Goal: Information Seeking & Learning: Learn about a topic

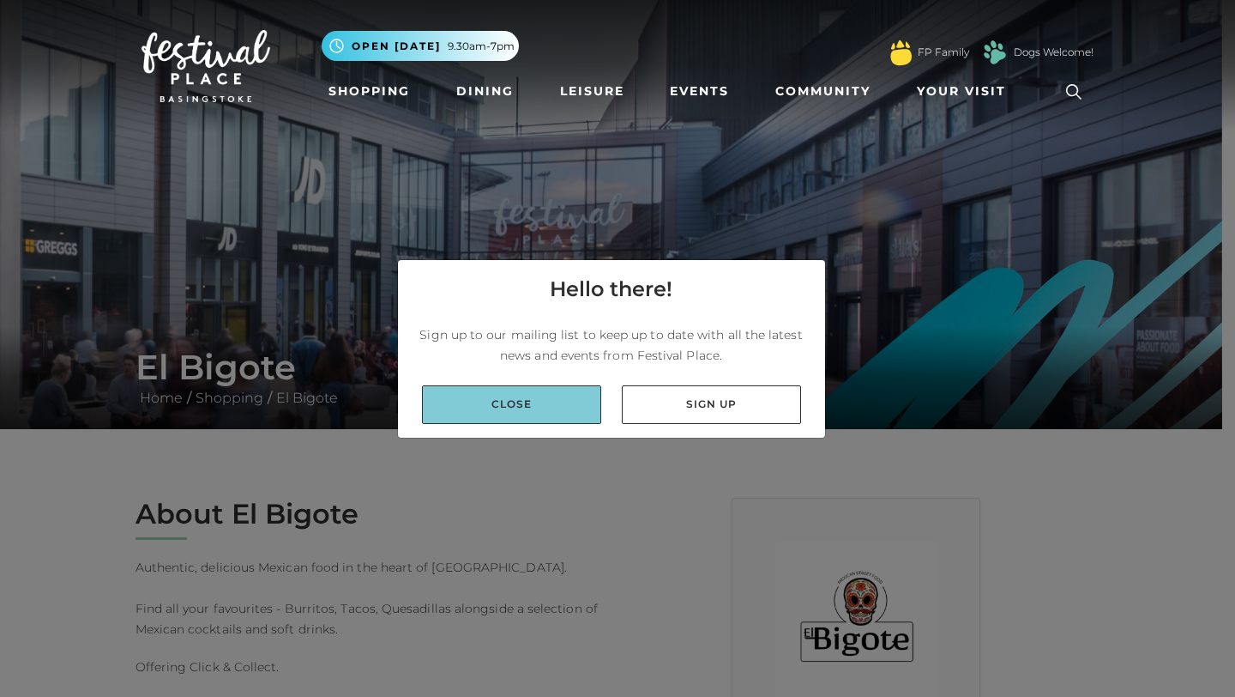
click at [576, 409] on link "Close" at bounding box center [511, 404] width 179 height 39
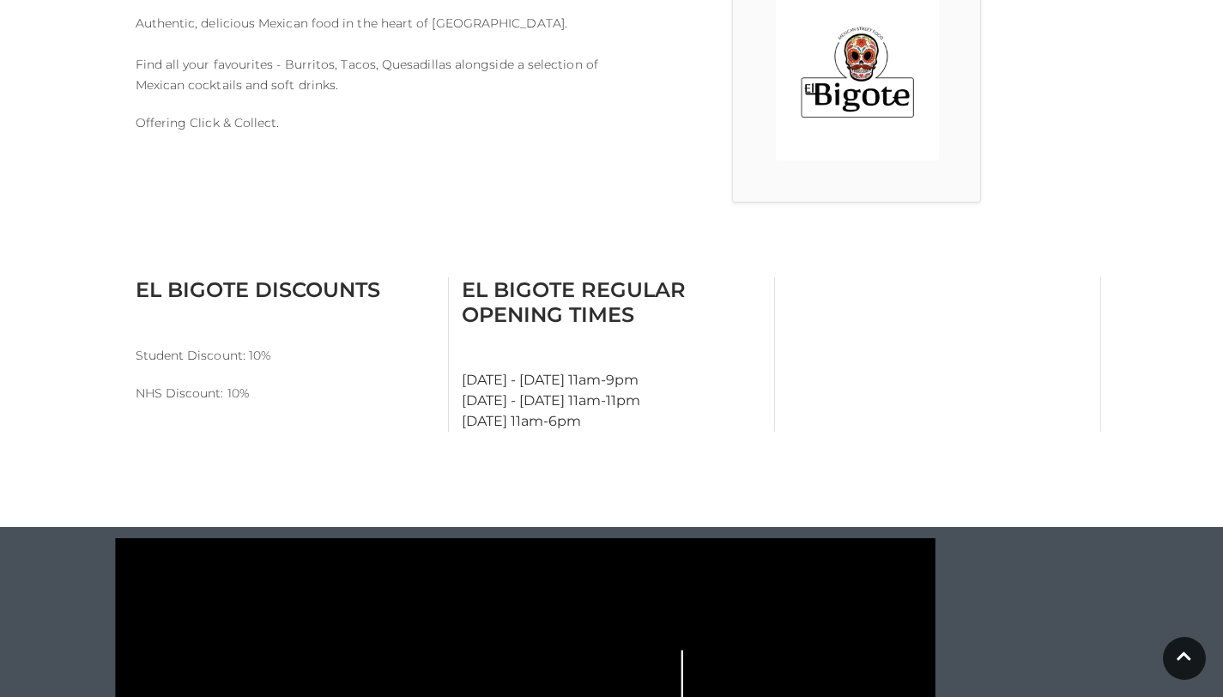
scroll to position [554, 0]
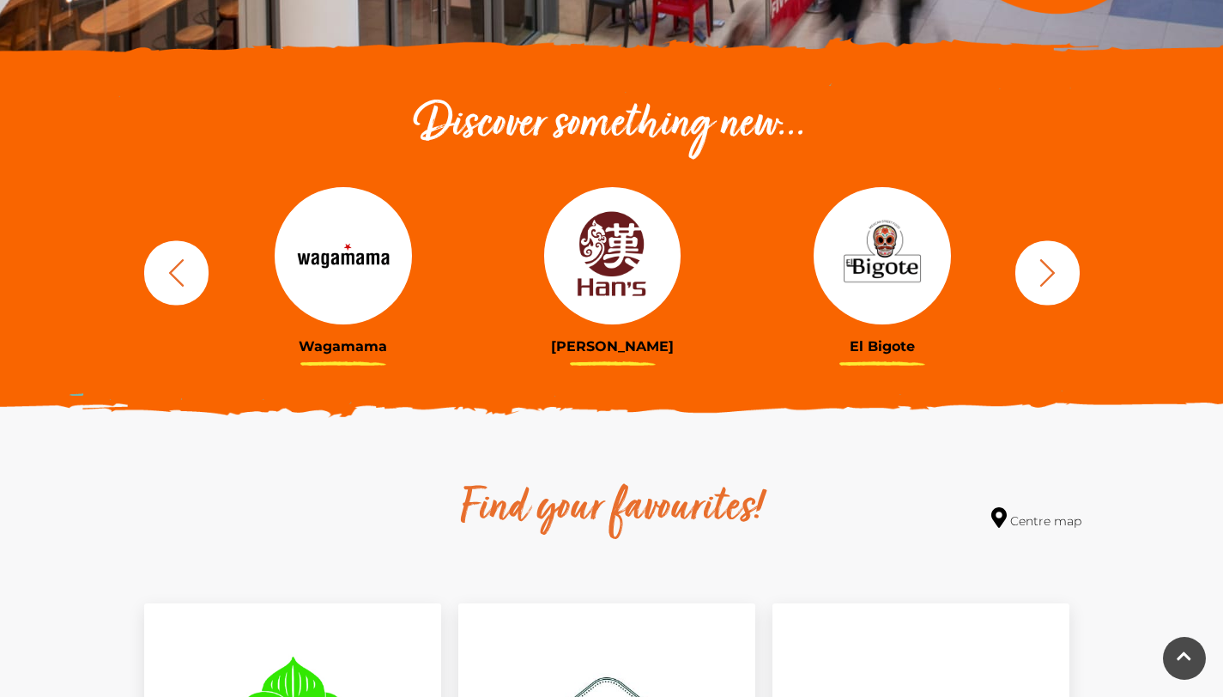
scroll to position [516, 0]
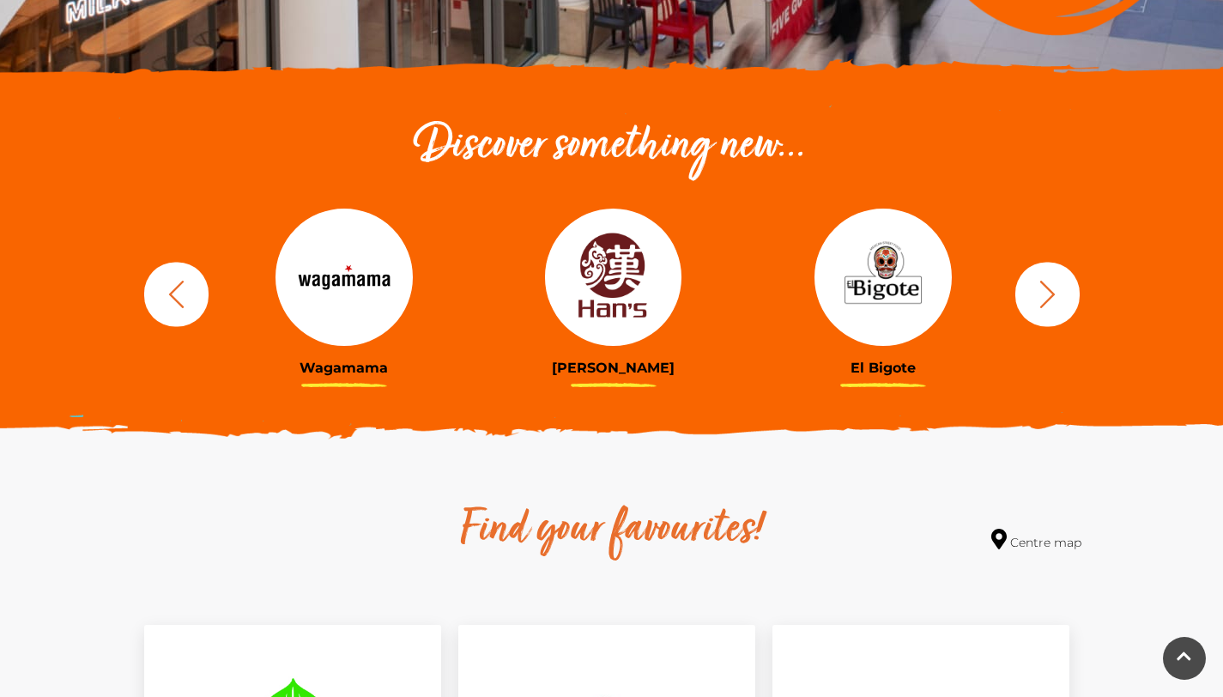
drag, startPoint x: 893, startPoint y: 304, endPoint x: 903, endPoint y: 304, distance: 9.4
click at [899, 304] on img at bounding box center [882, 276] width 137 height 137
click at [692, 302] on div at bounding box center [613, 276] width 244 height 137
drag, startPoint x: 940, startPoint y: 328, endPoint x: 547, endPoint y: 335, distance: 393.0
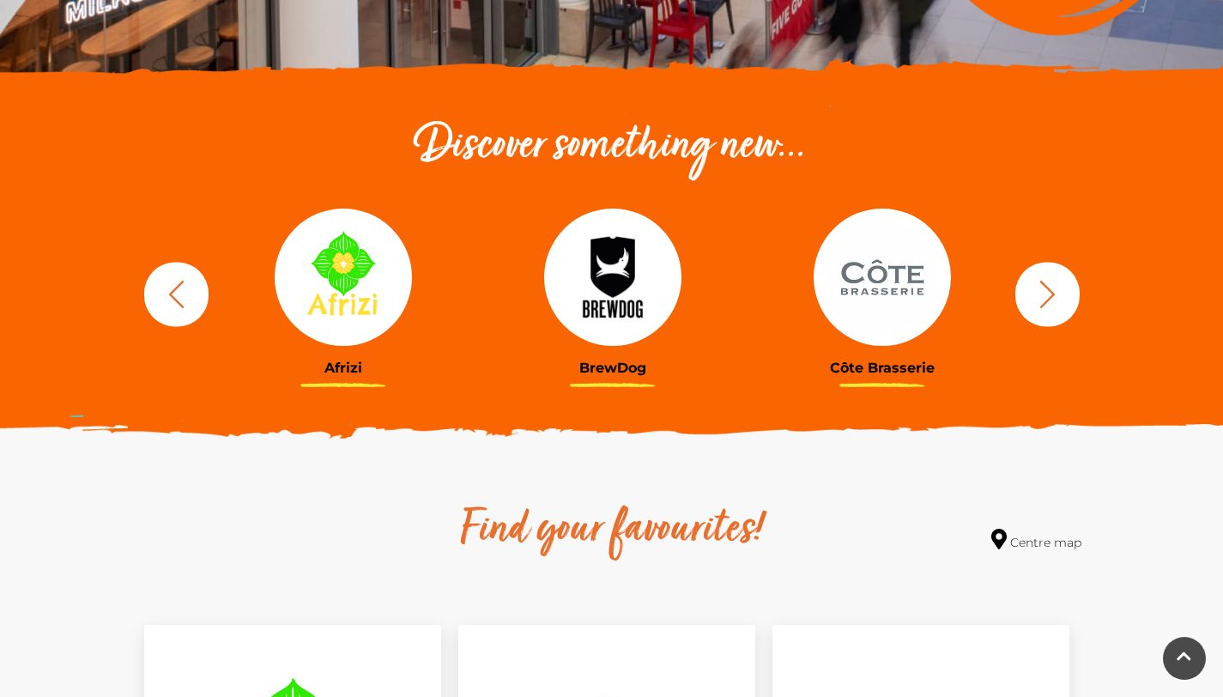
click at [1067, 313] on button "button" at bounding box center [1047, 294] width 64 height 64
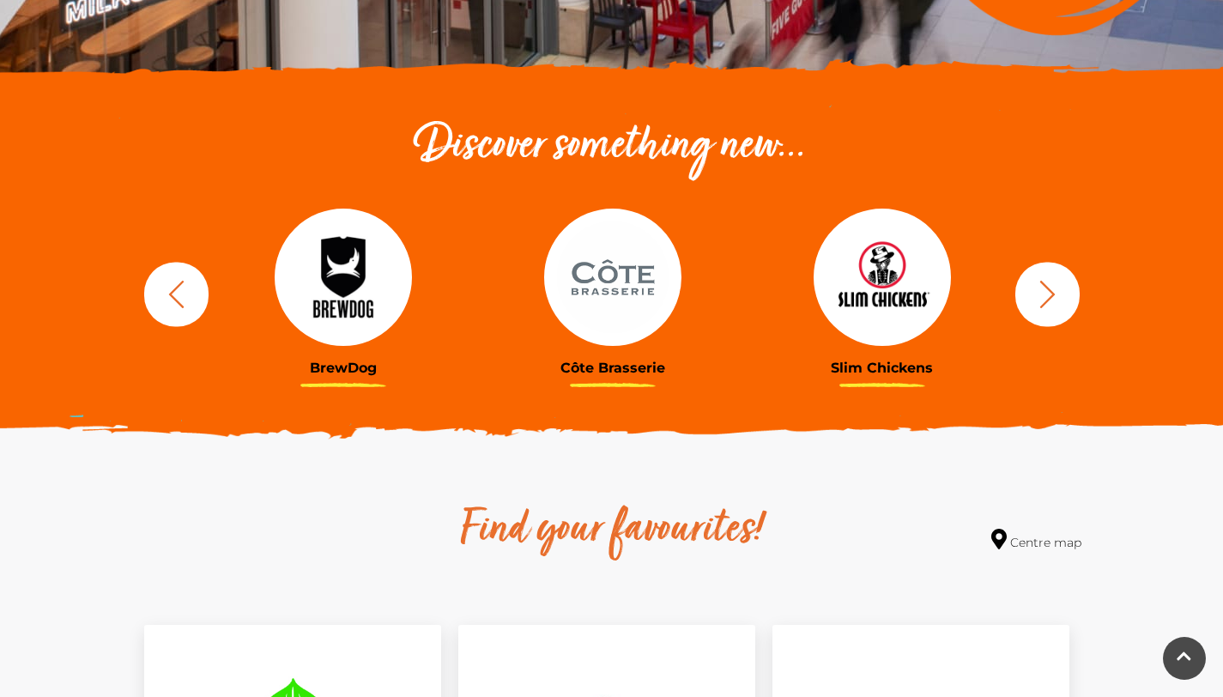
click at [1067, 313] on button "button" at bounding box center [1047, 294] width 64 height 64
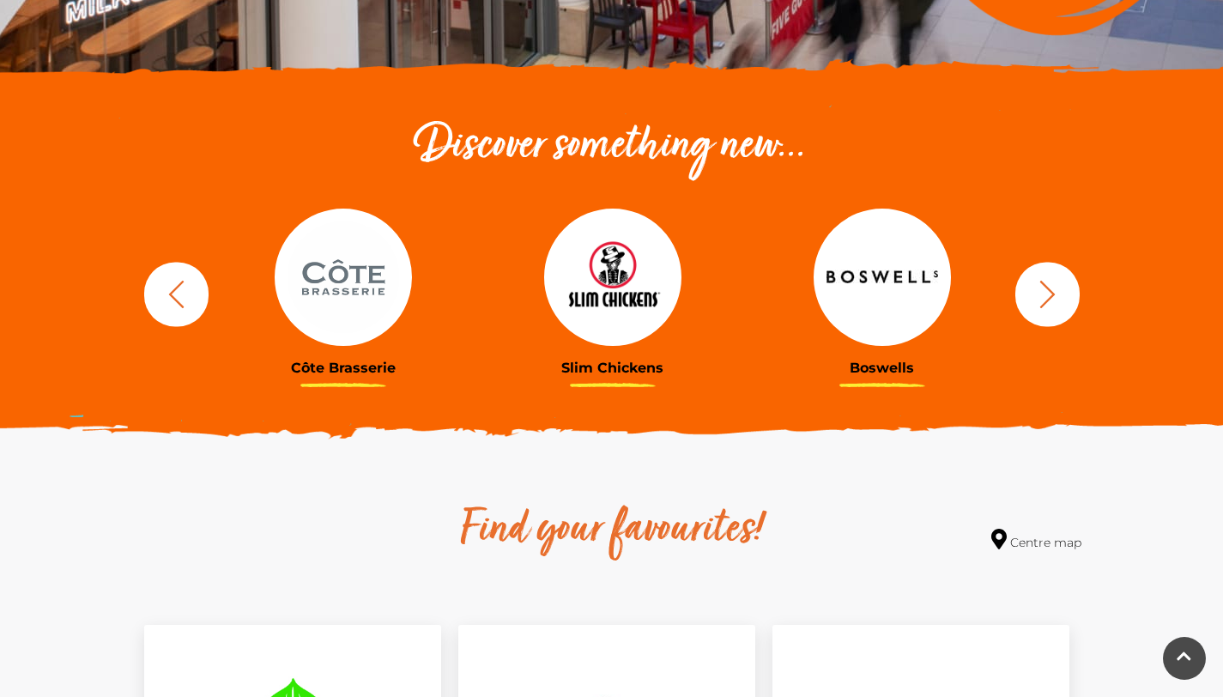
click at [1067, 313] on button "button" at bounding box center [1047, 294] width 64 height 64
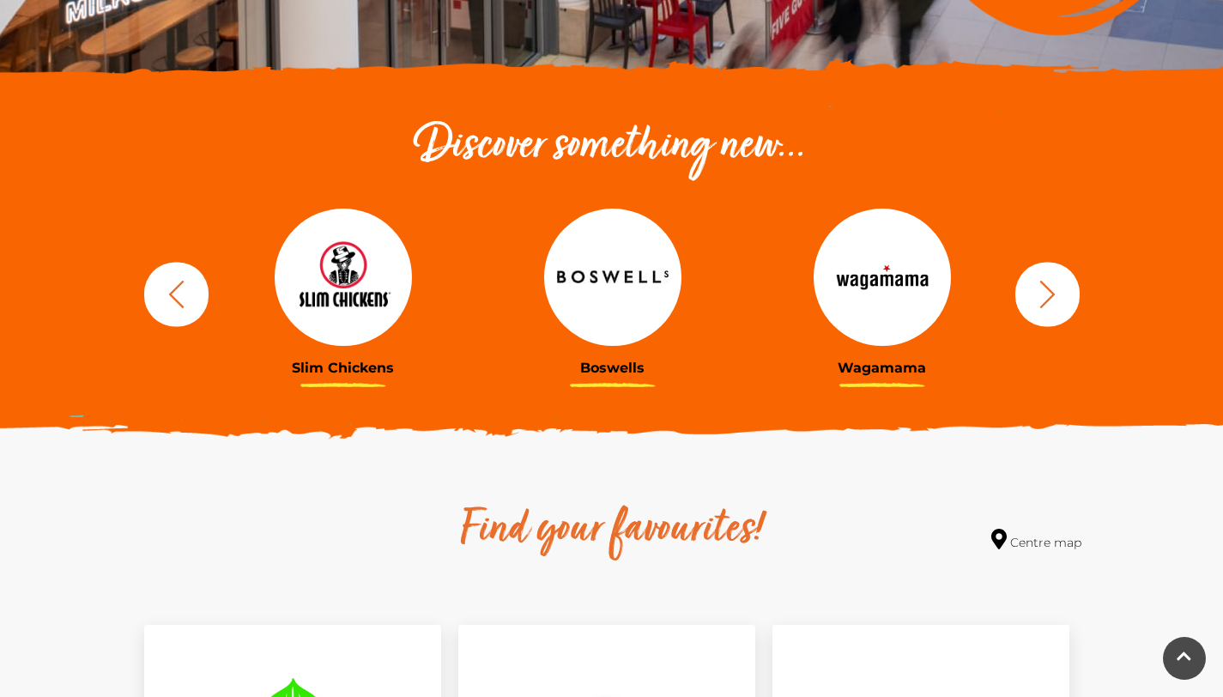
click at [1067, 313] on button "button" at bounding box center [1047, 294] width 64 height 64
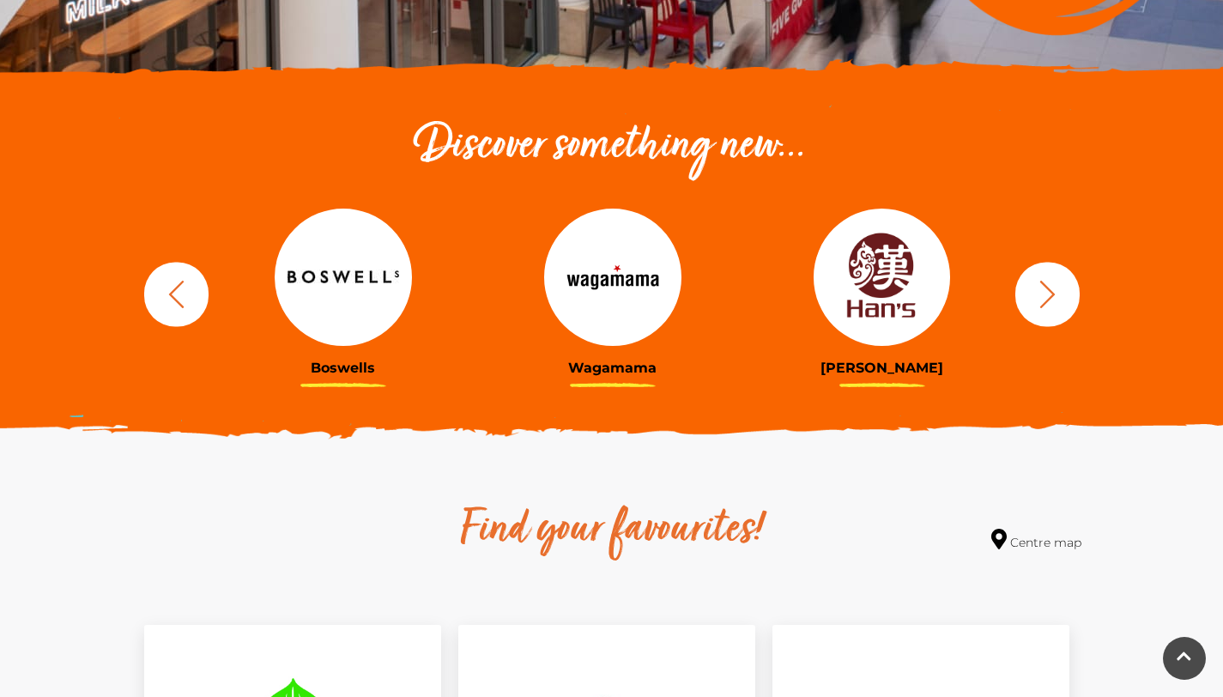
click at [1067, 313] on button "button" at bounding box center [1047, 294] width 64 height 64
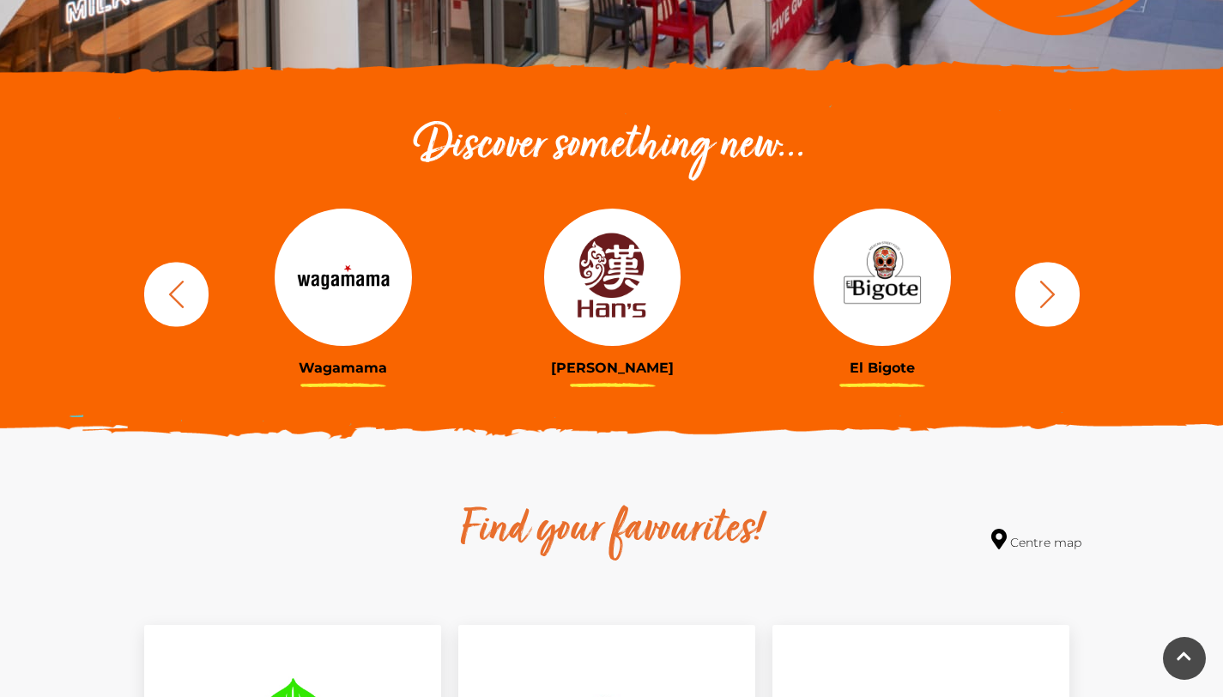
click at [1067, 313] on button "button" at bounding box center [1047, 294] width 64 height 64
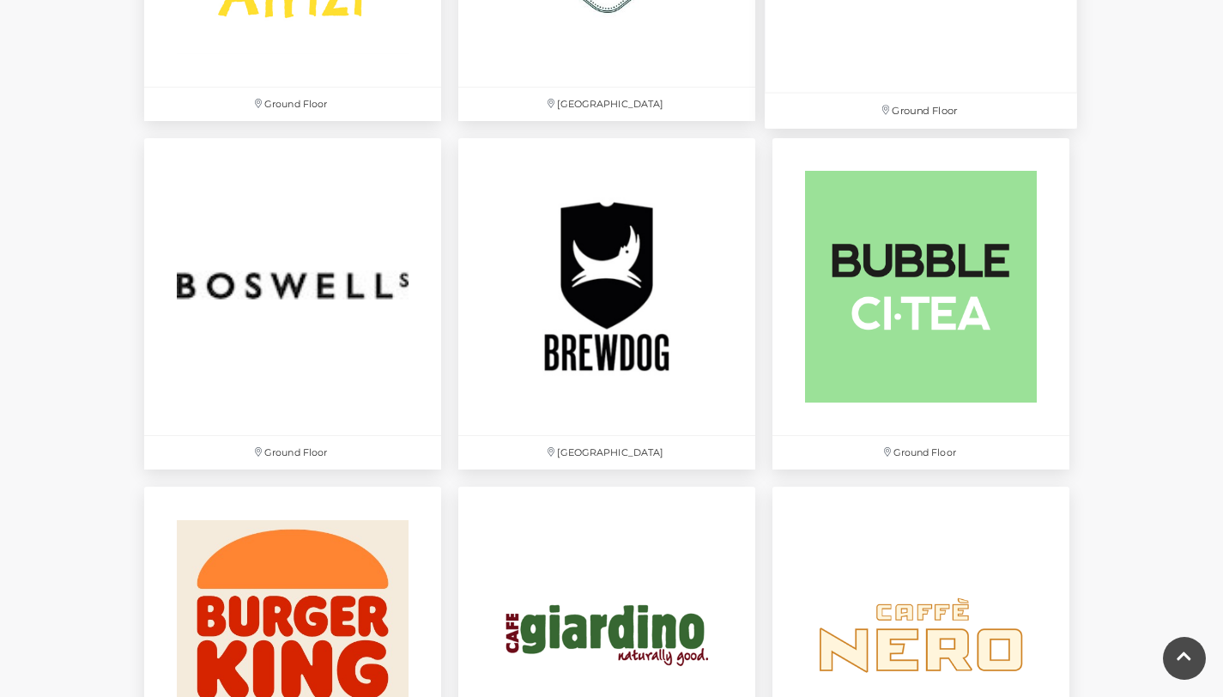
scroll to position [1354, 0]
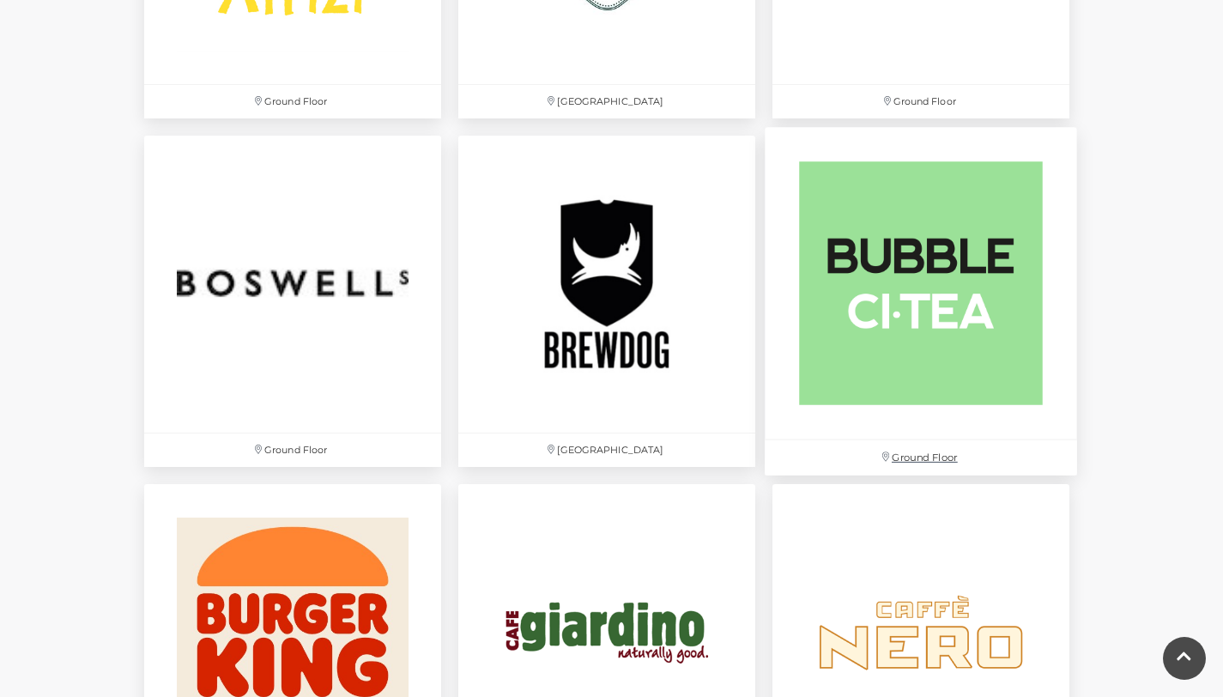
click at [900, 357] on img at bounding box center [920, 283] width 312 height 312
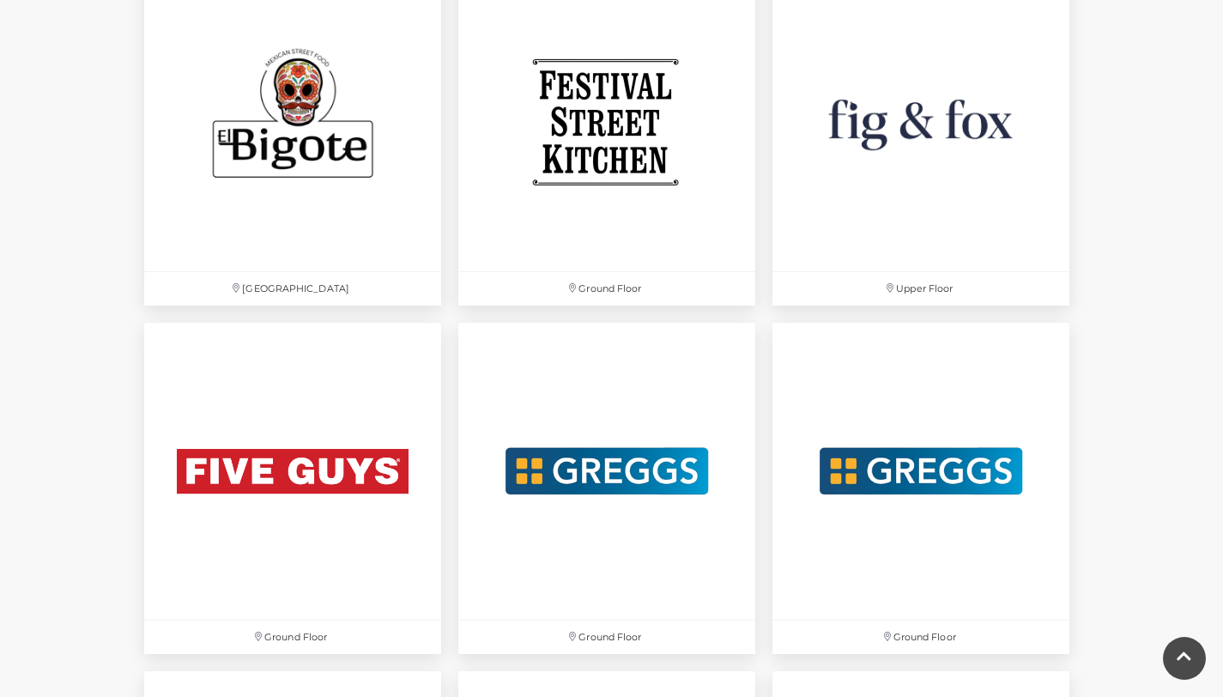
scroll to position [2910, 0]
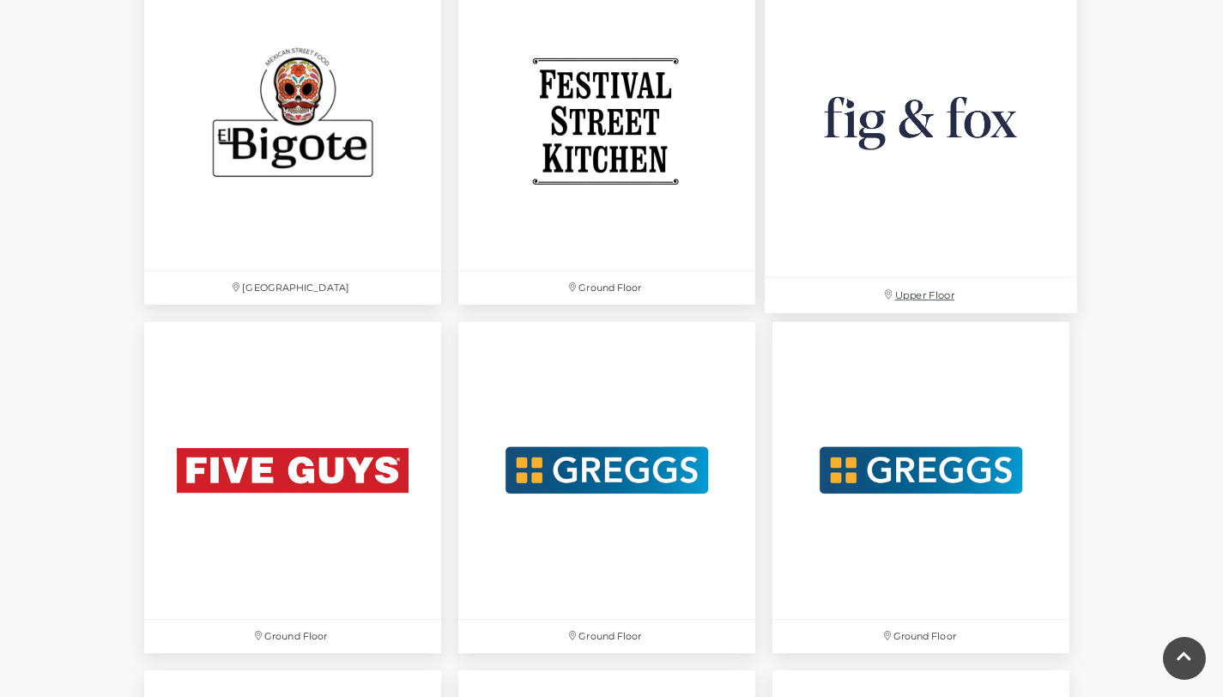
click at [897, 226] on img at bounding box center [920, 121] width 312 height 312
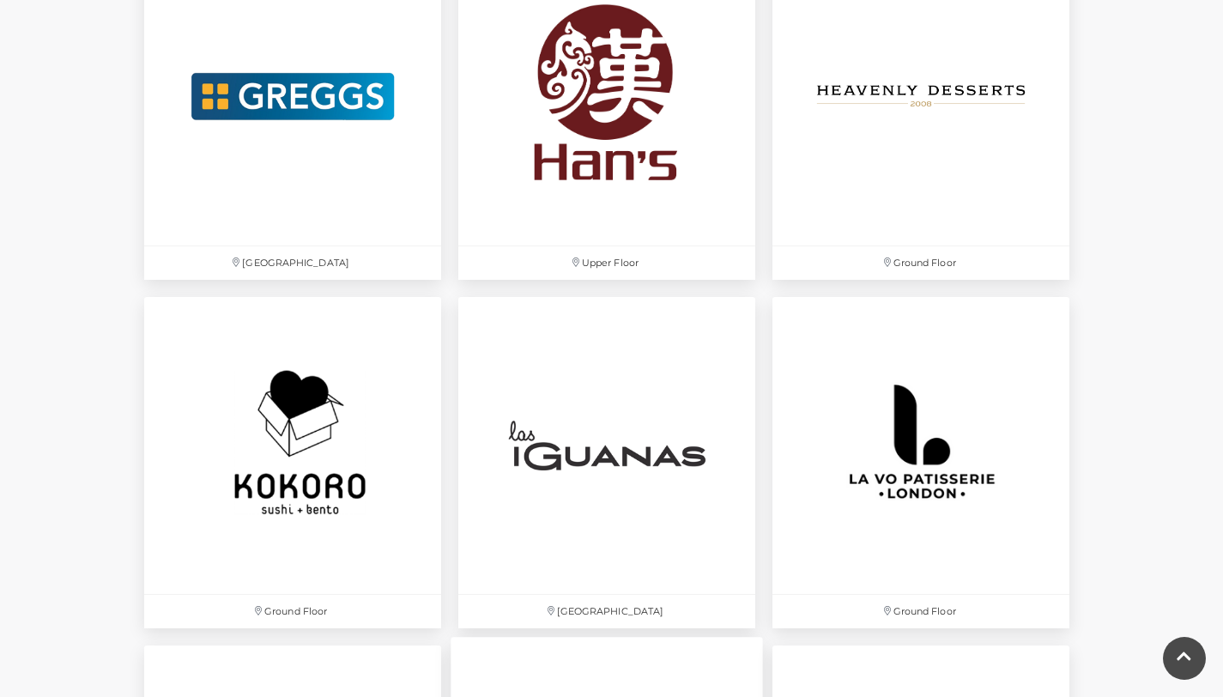
scroll to position [3634, 0]
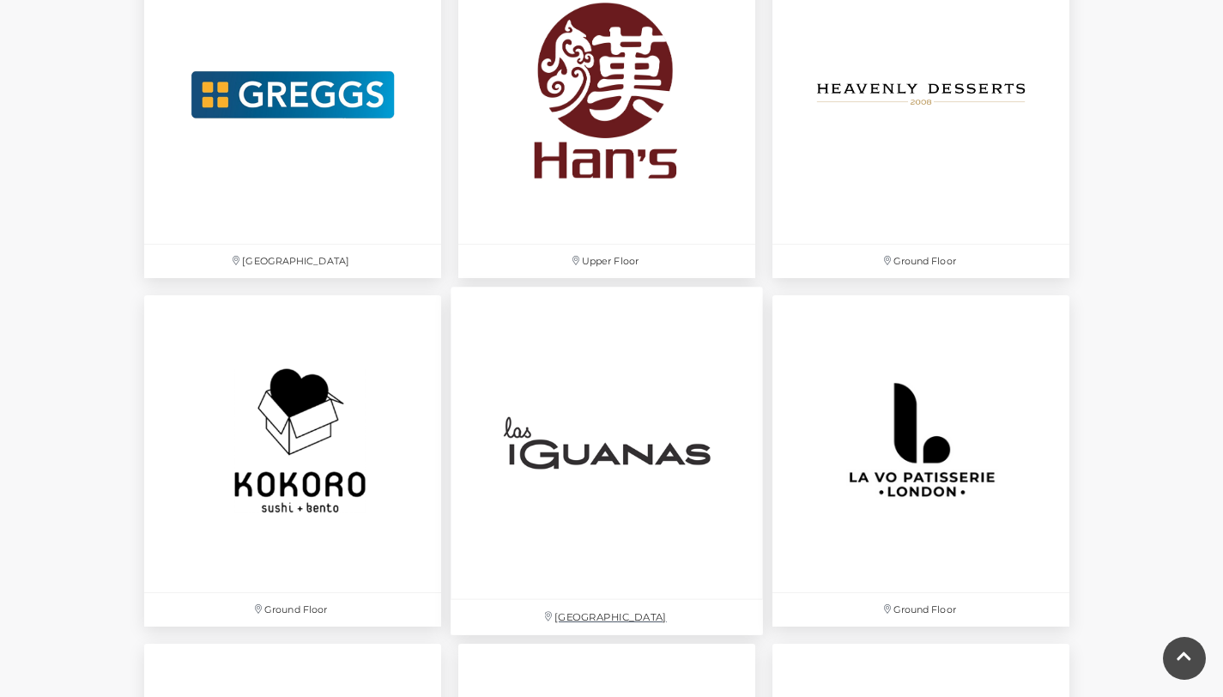
click at [585, 500] on img at bounding box center [606, 443] width 312 height 312
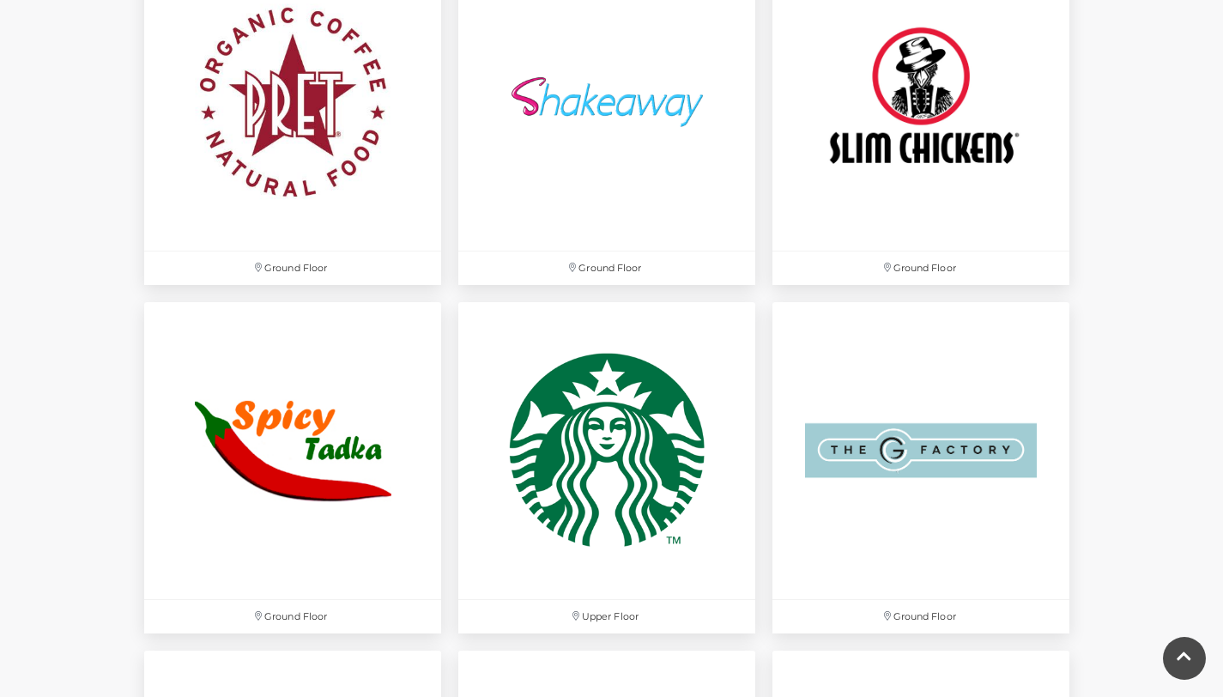
scroll to position [5066, 0]
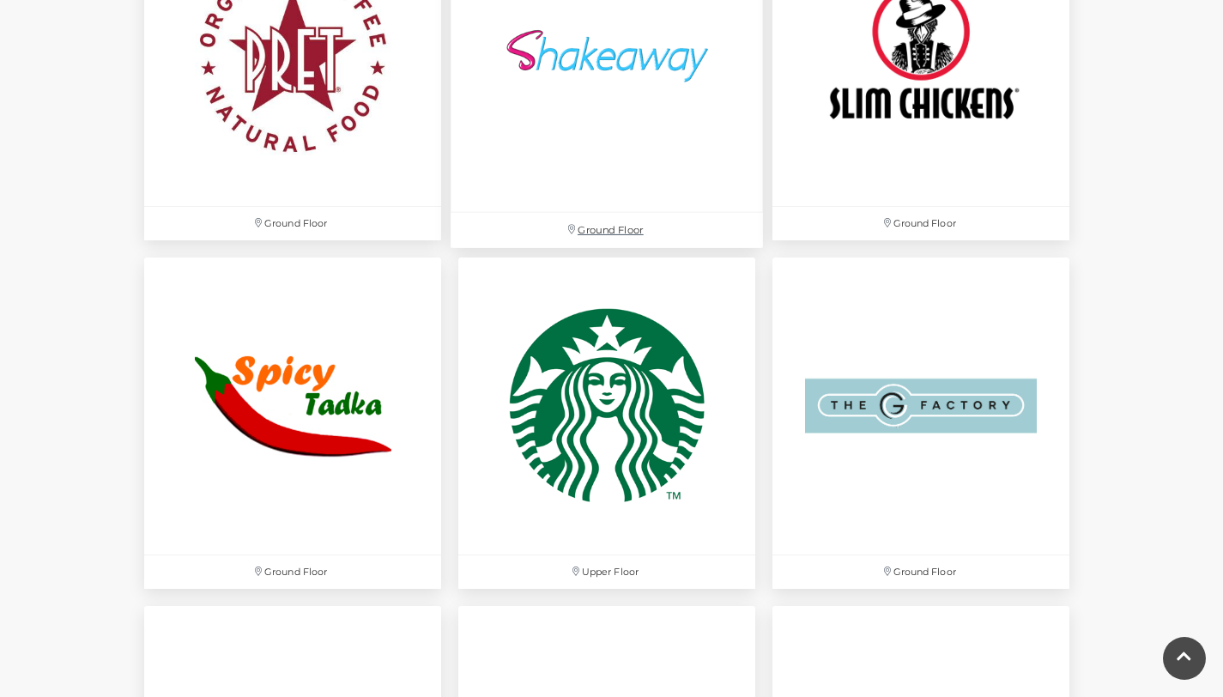
click at [703, 166] on img at bounding box center [606, 56] width 312 height 312
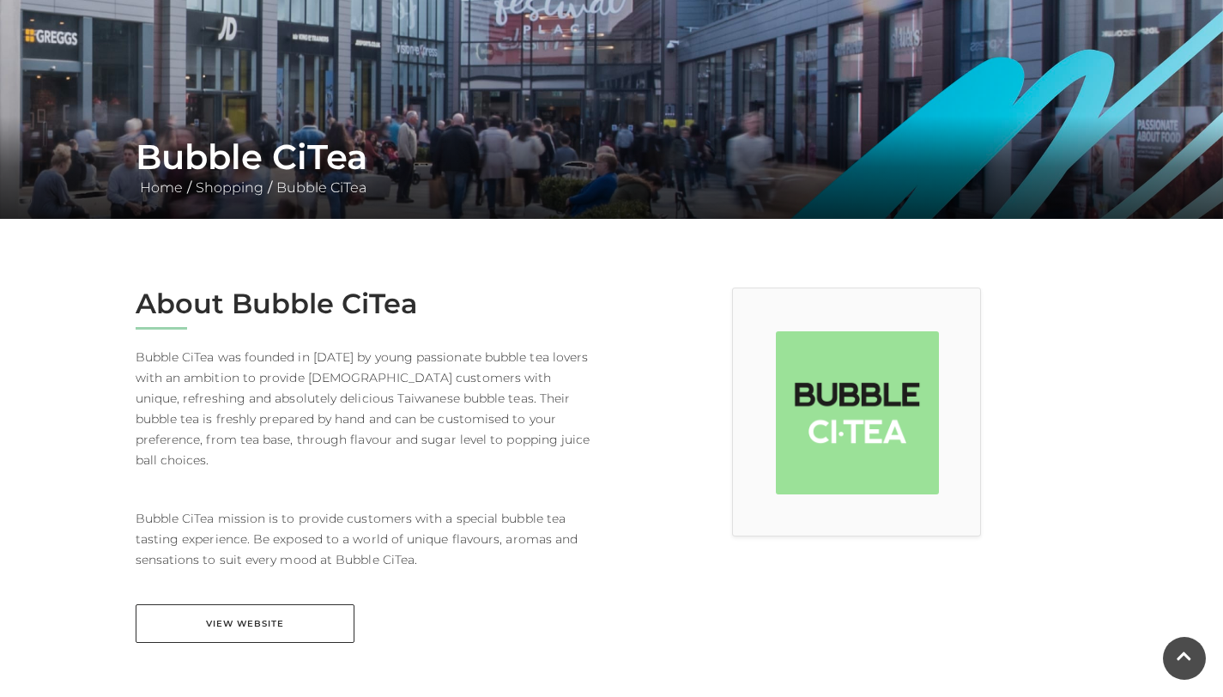
scroll to position [211, 0]
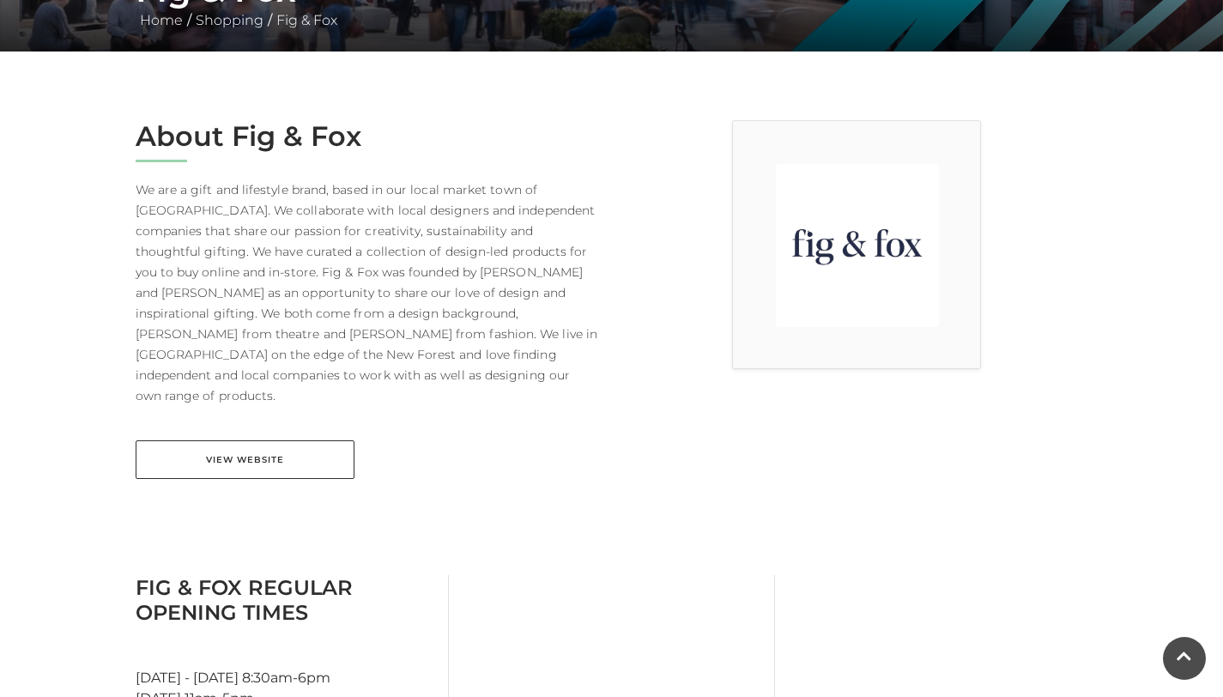
scroll to position [383, 0]
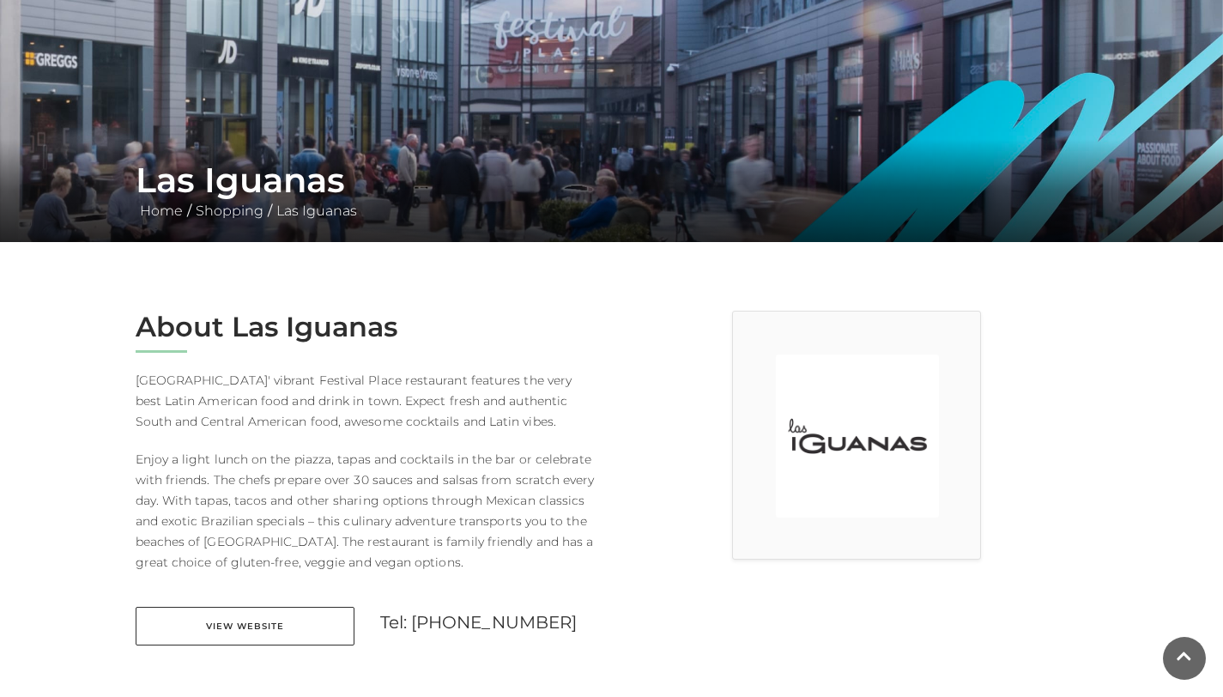
scroll to position [208, 0]
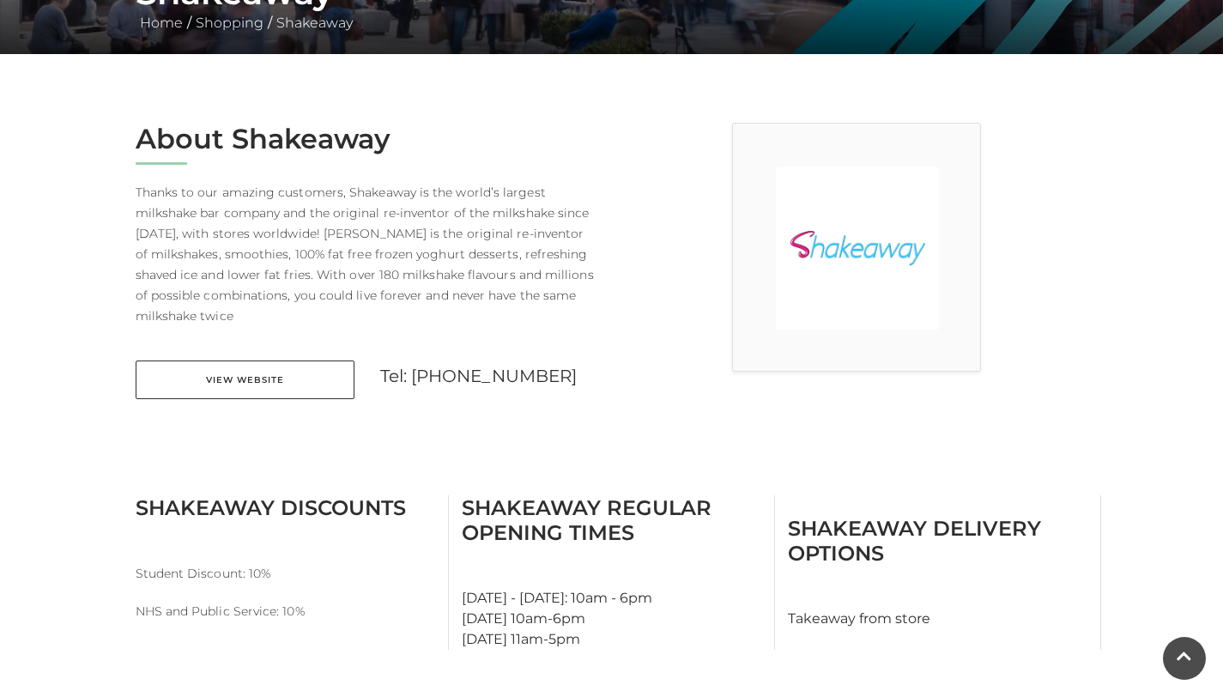
scroll to position [376, 0]
click at [353, 384] on div "View Website" at bounding box center [245, 378] width 245 height 39
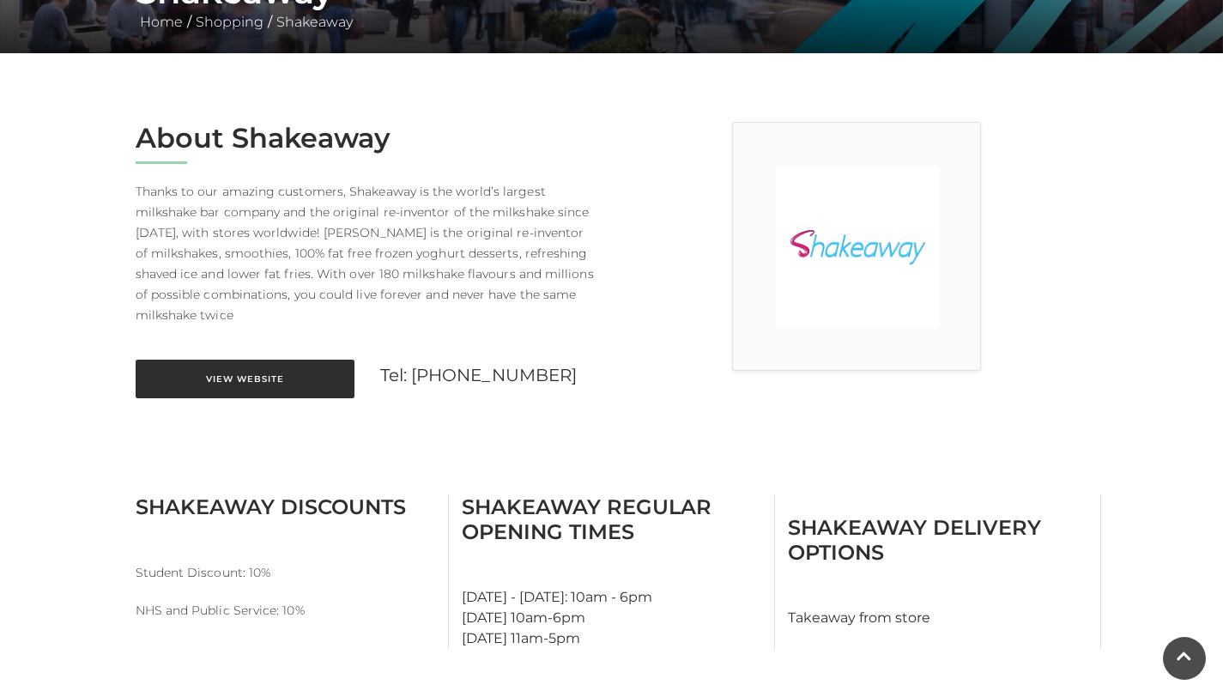
click at [273, 388] on link "View Website" at bounding box center [245, 378] width 219 height 39
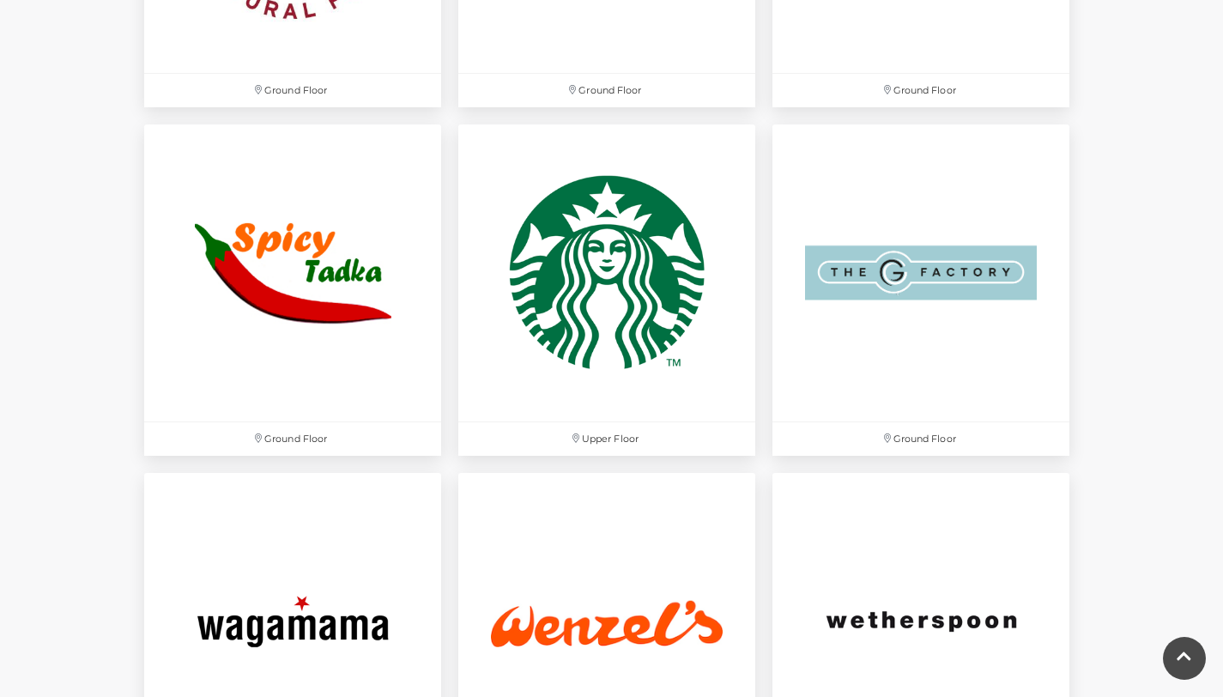
scroll to position [5196, 0]
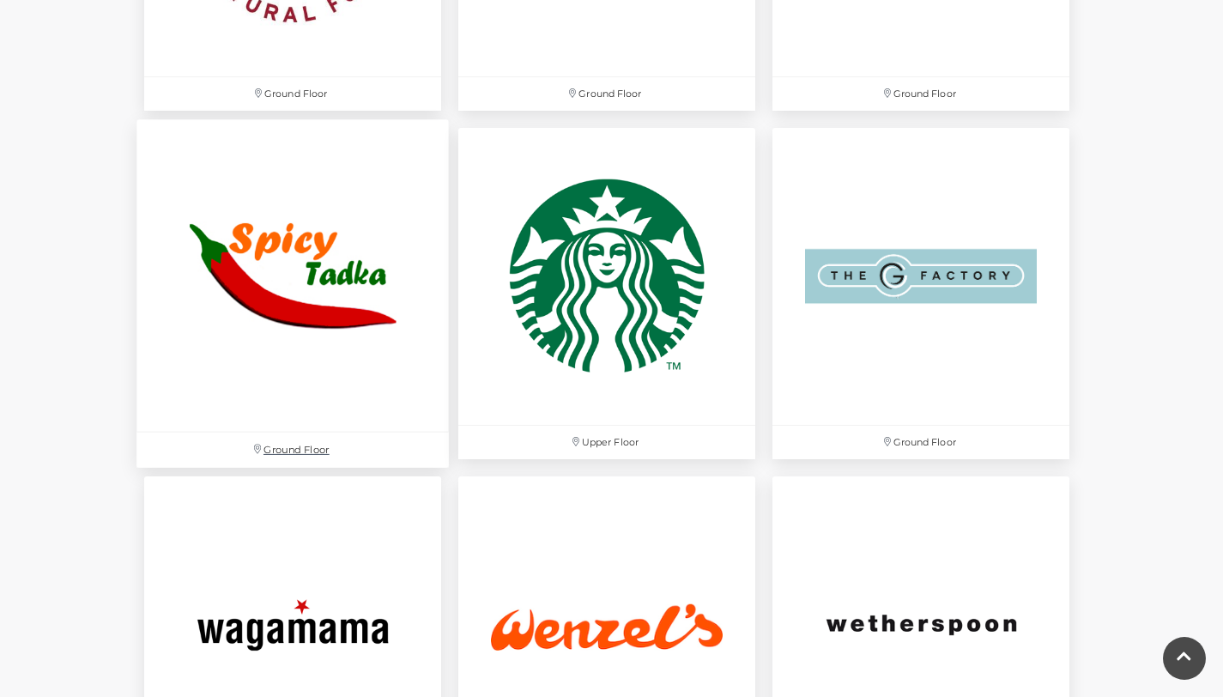
click at [164, 266] on img at bounding box center [292, 275] width 312 height 312
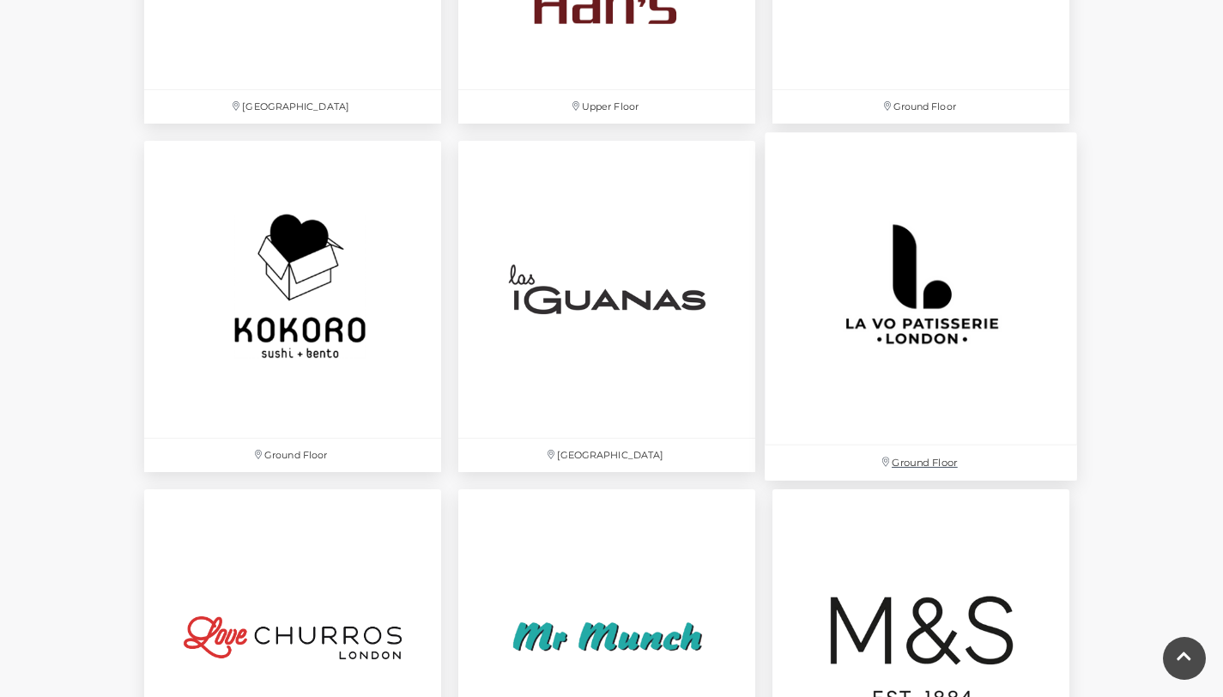
scroll to position [3713, 0]
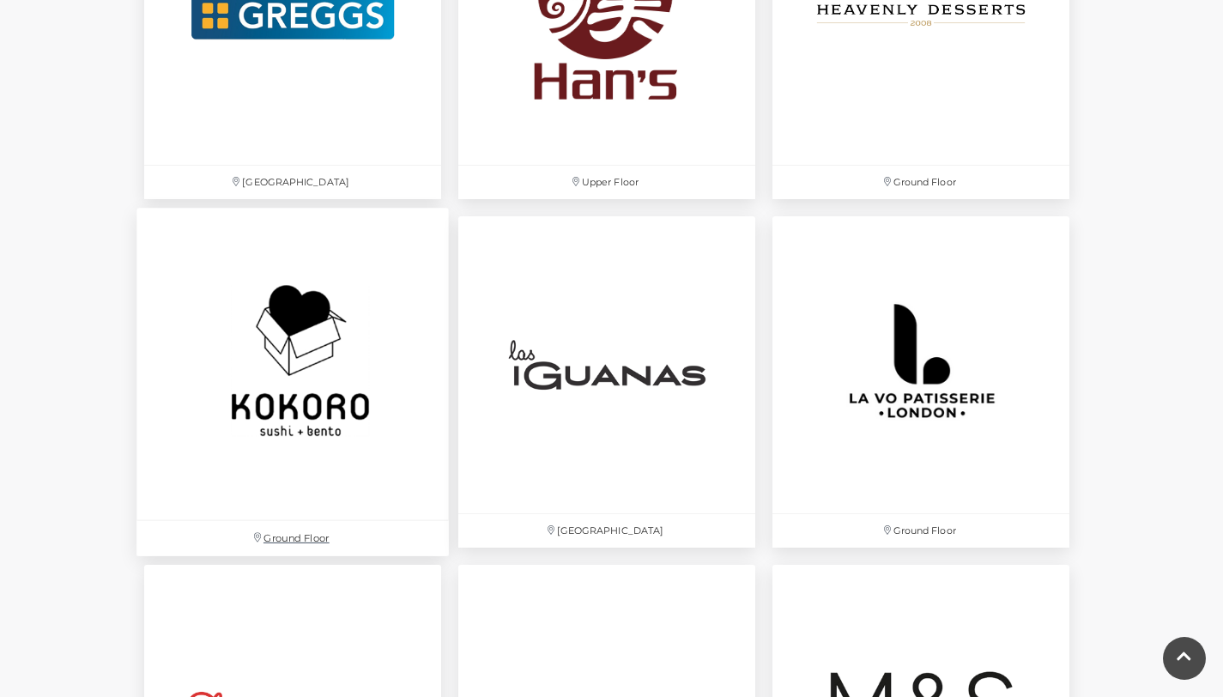
click at [359, 401] on img at bounding box center [292, 364] width 312 height 312
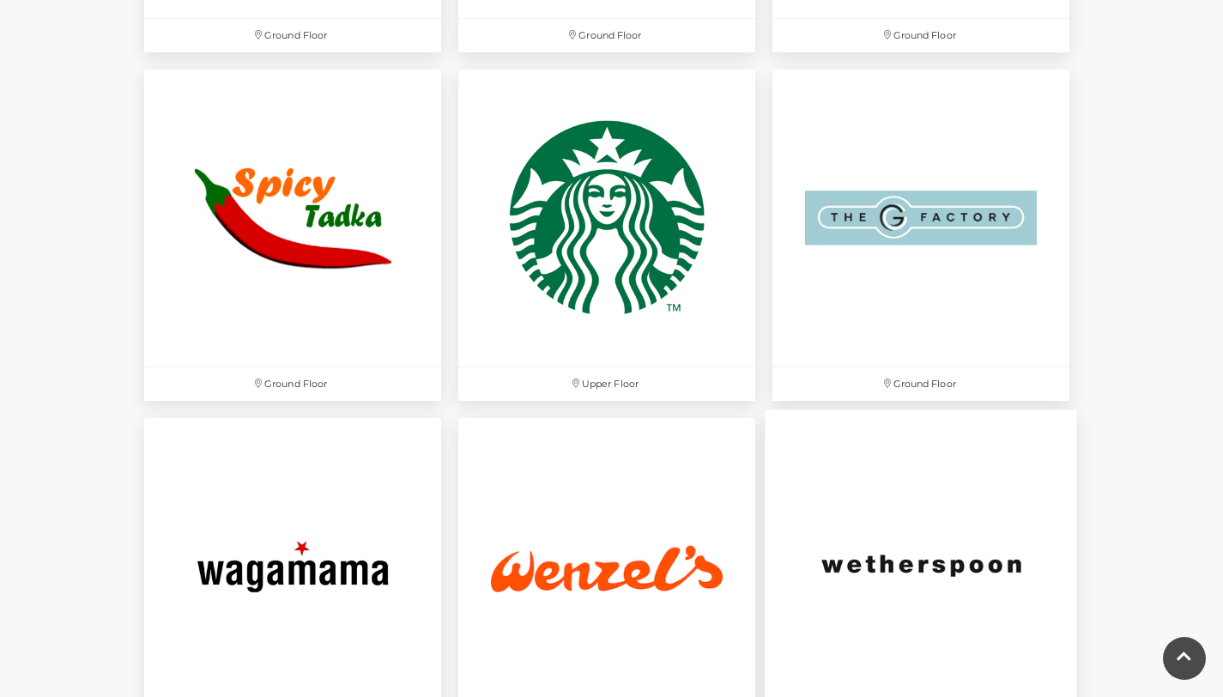
scroll to position [5247, 0]
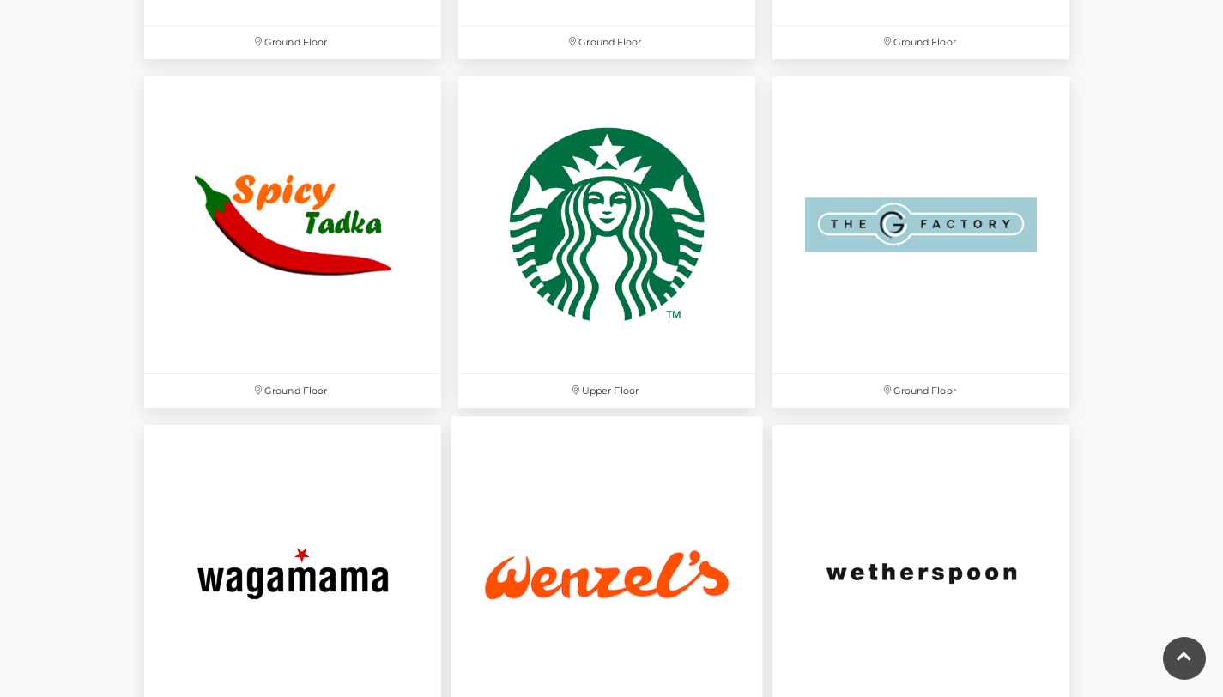
click at [517, 559] on img at bounding box center [606, 572] width 312 height 312
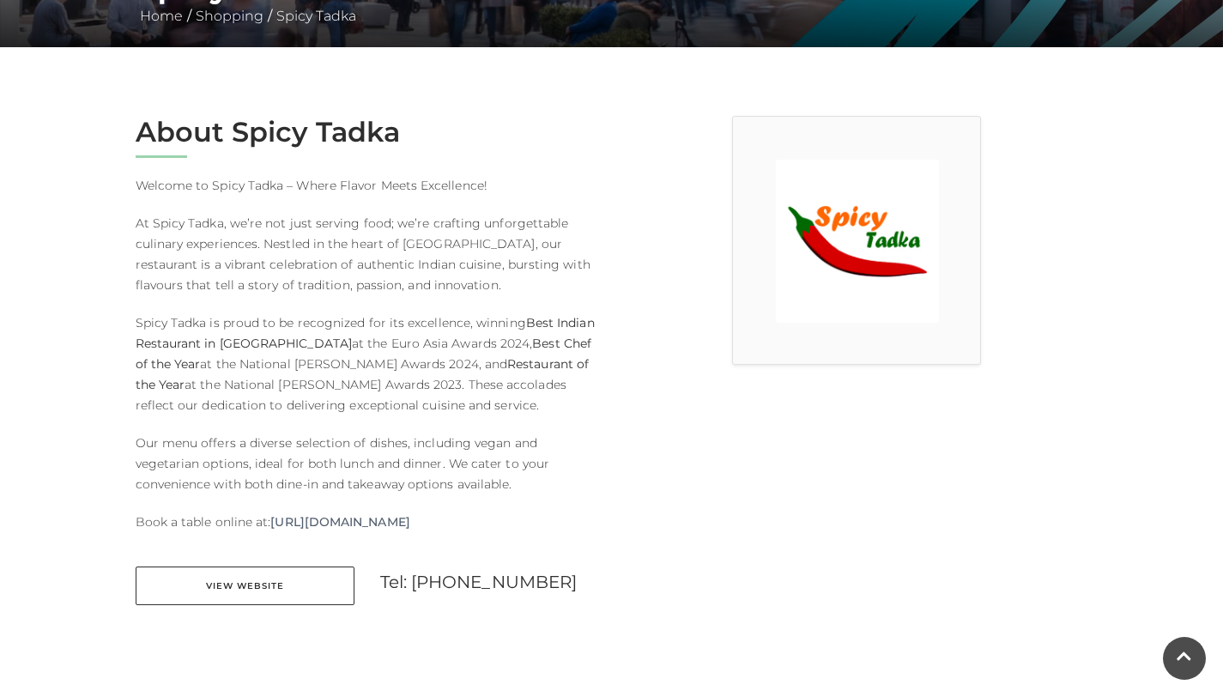
scroll to position [413, 0]
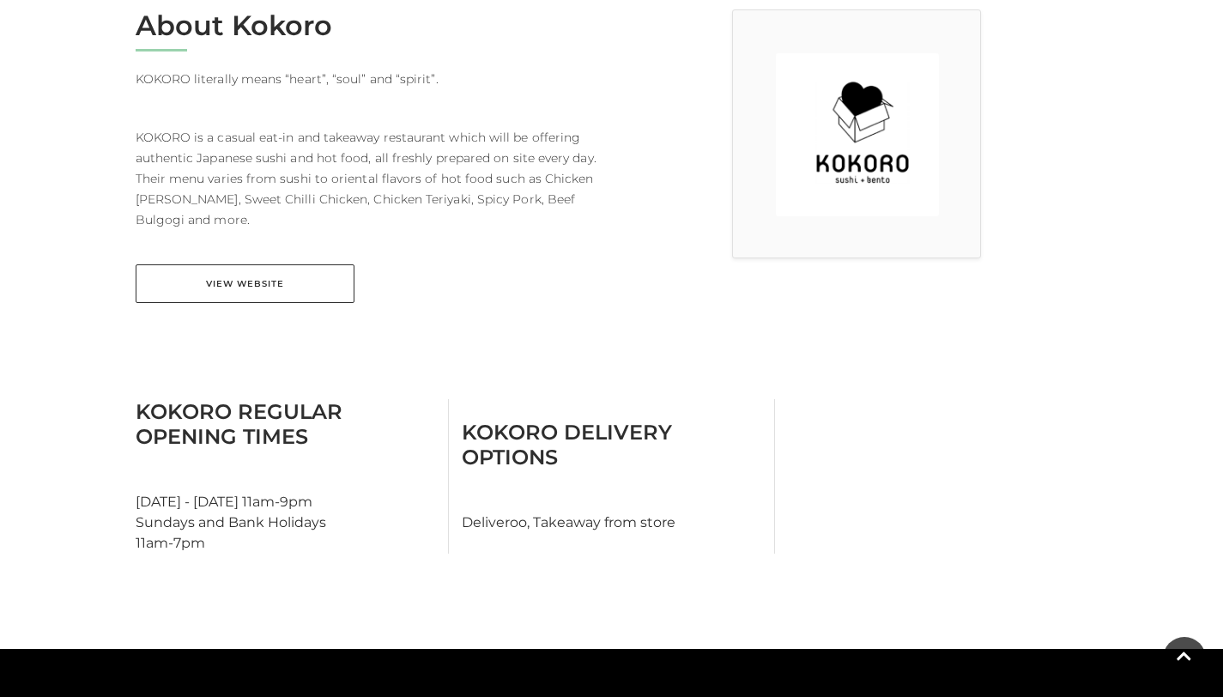
scroll to position [487, 0]
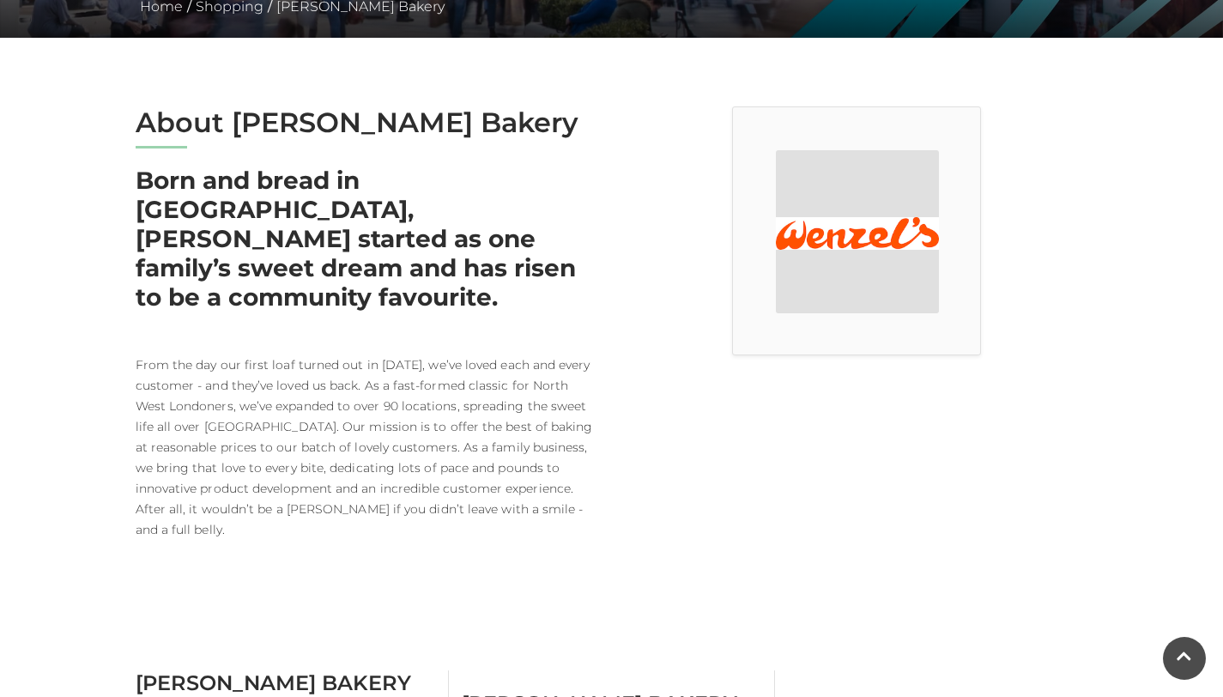
scroll to position [396, 0]
